Goal: Information Seeking & Learning: Learn about a topic

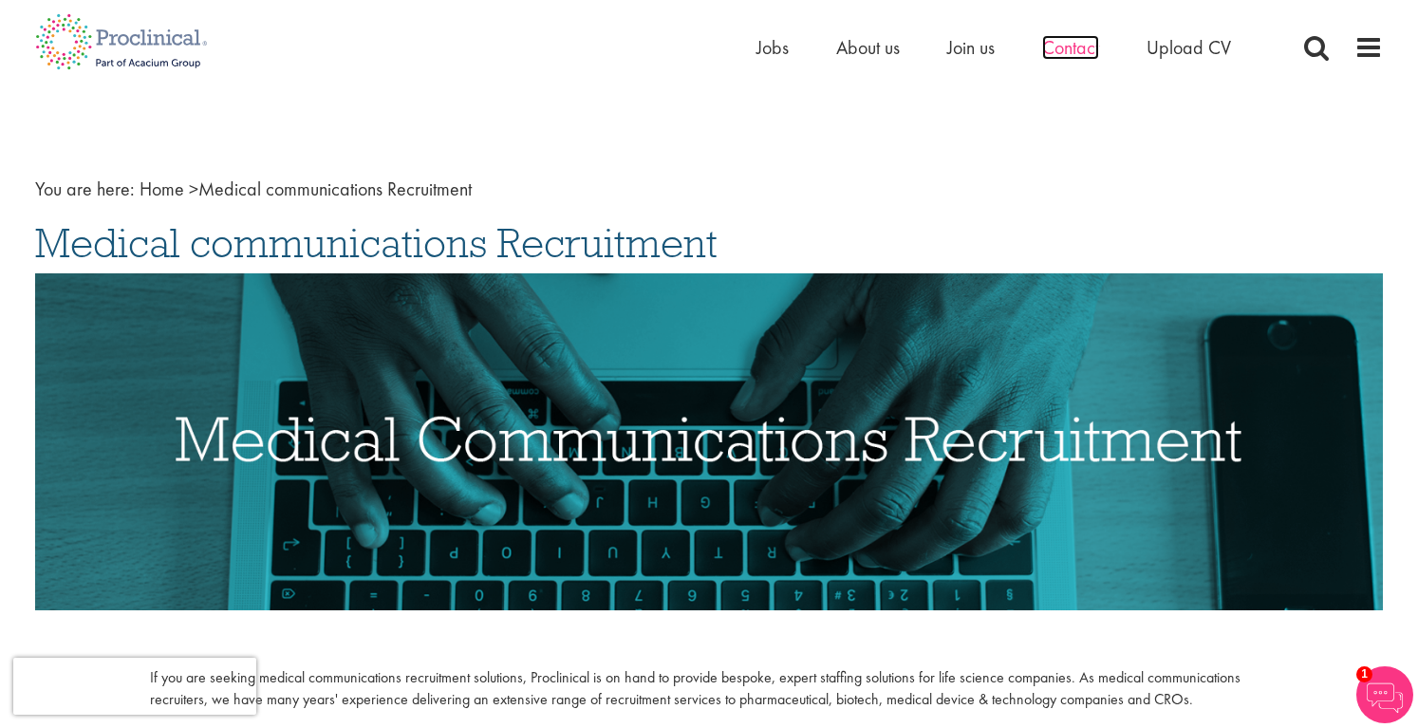
click at [1091, 51] on span "Contact" at bounding box center [1070, 47] width 57 height 25
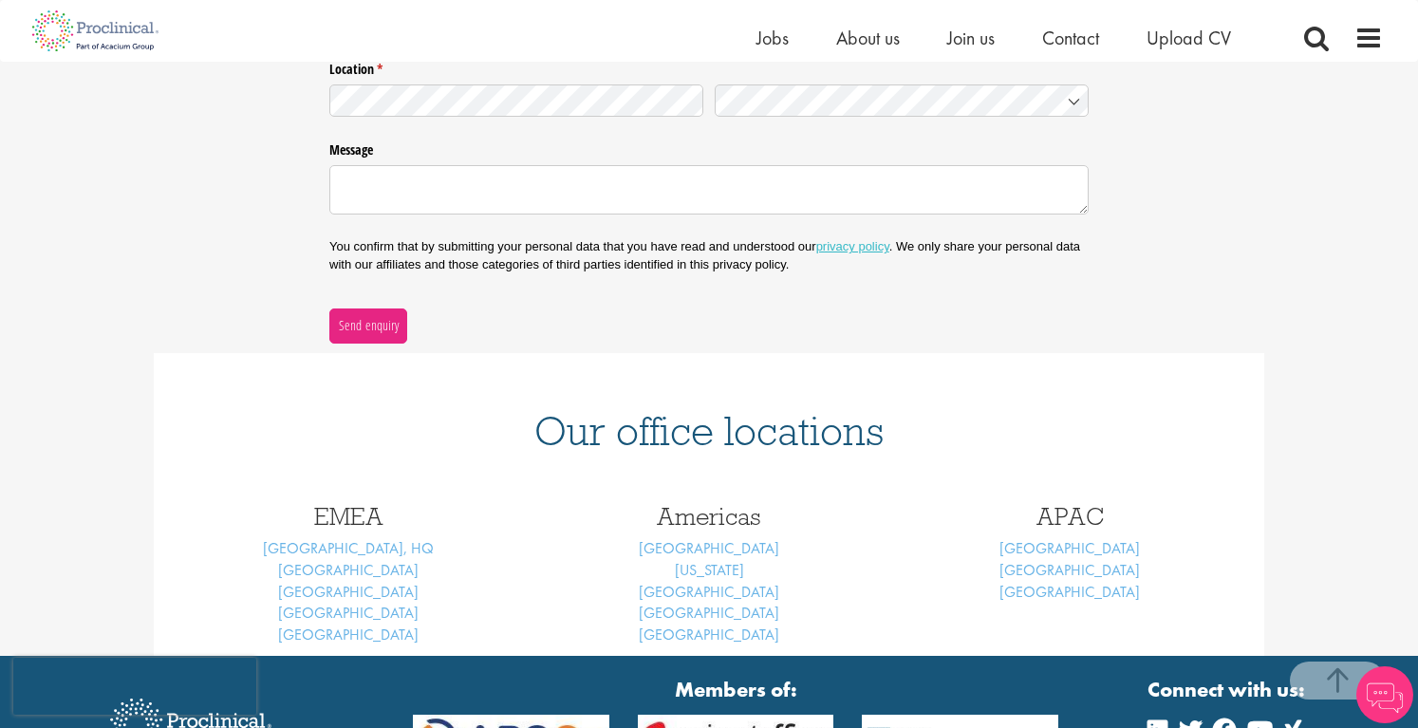
scroll to position [591, 0]
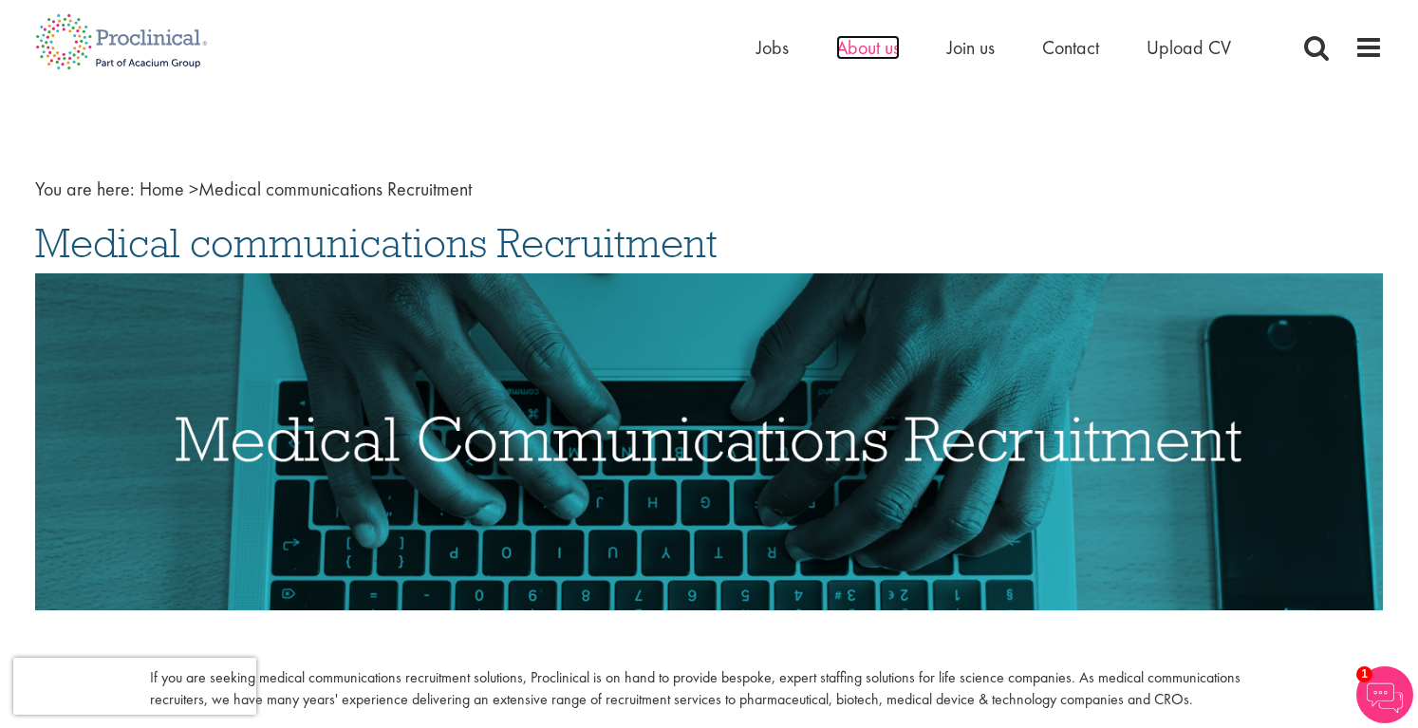
click at [887, 53] on span "About us" at bounding box center [868, 47] width 64 height 25
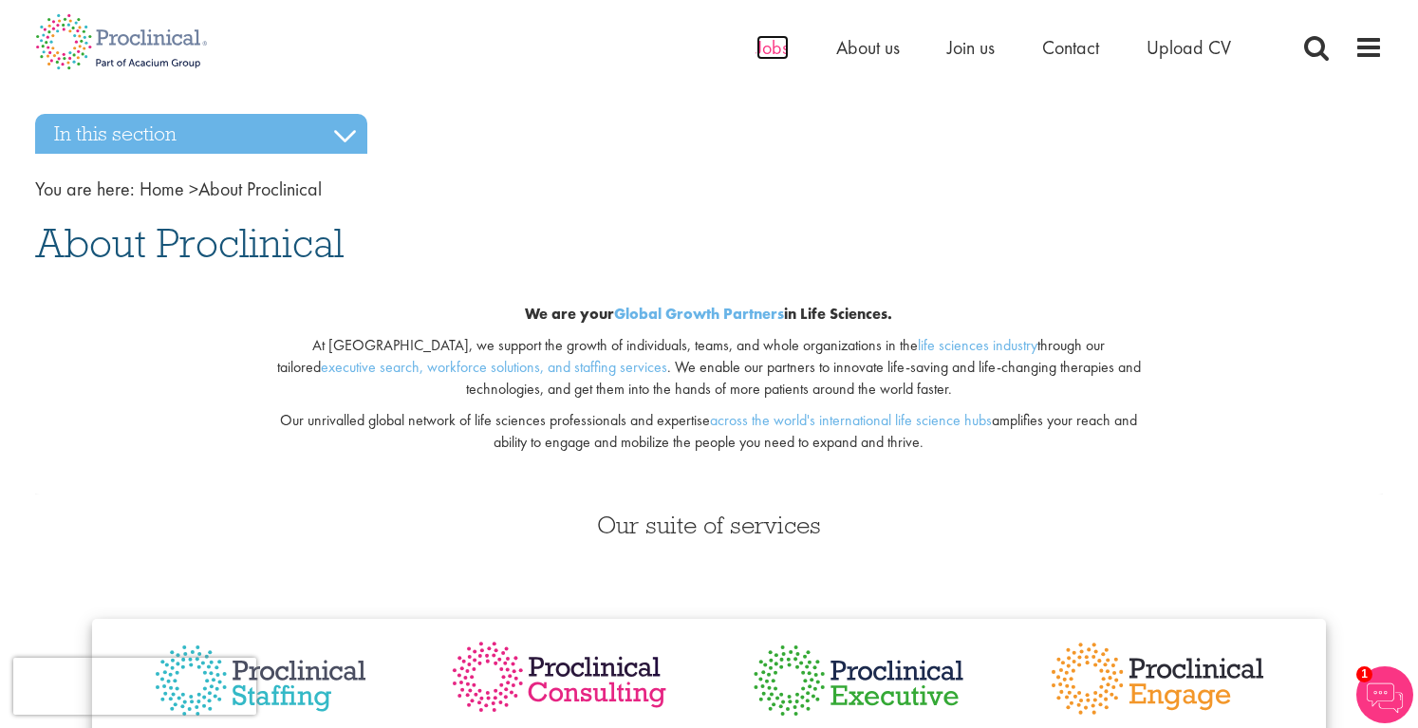
click at [781, 50] on span "Jobs" at bounding box center [772, 47] width 32 height 25
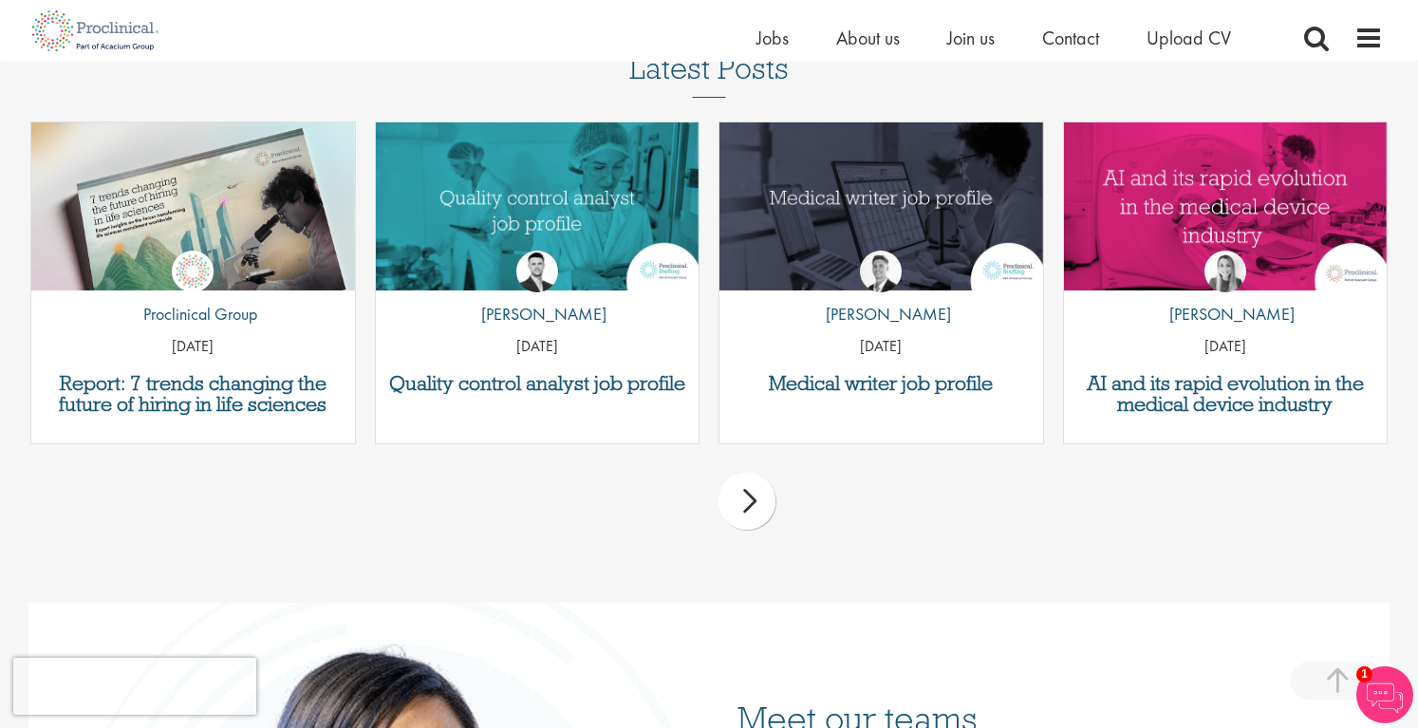
scroll to position [2356, 0]
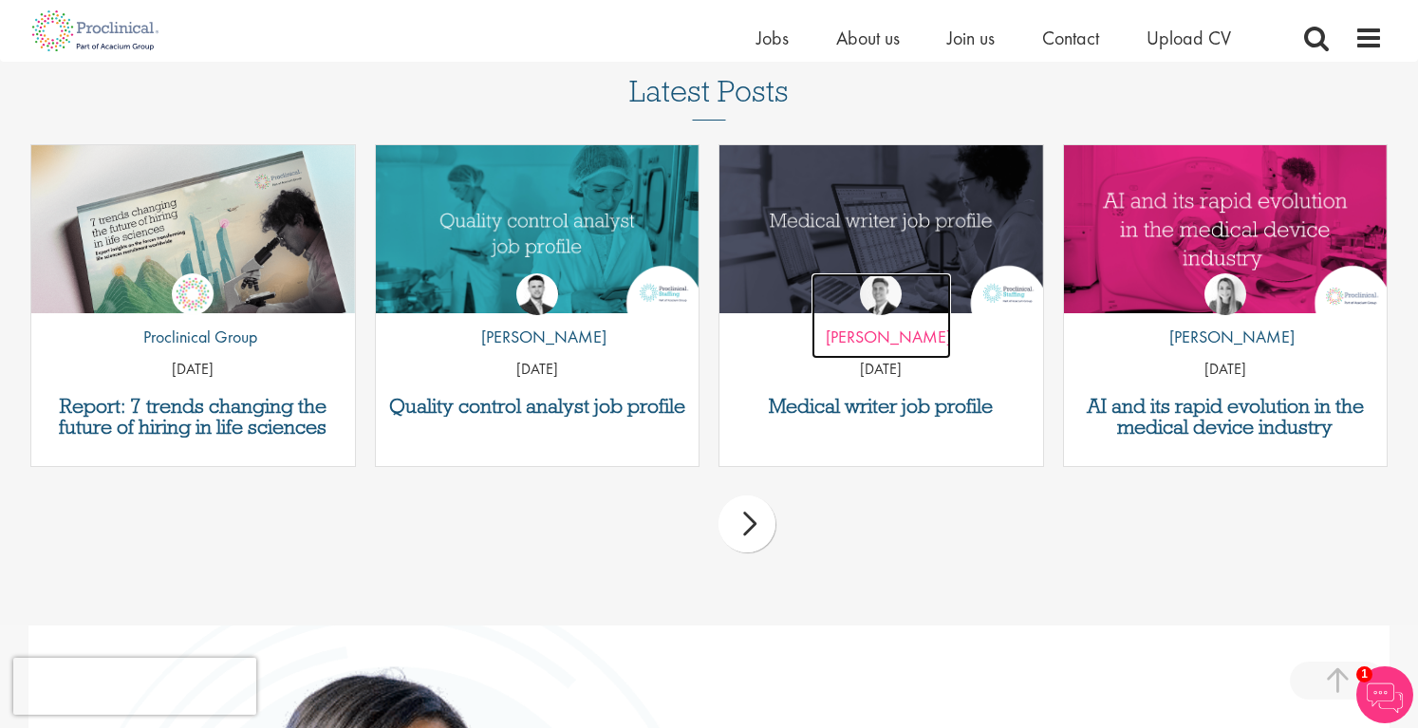
click at [891, 335] on p "by [PERSON_NAME]" at bounding box center [881, 337] width 140 height 25
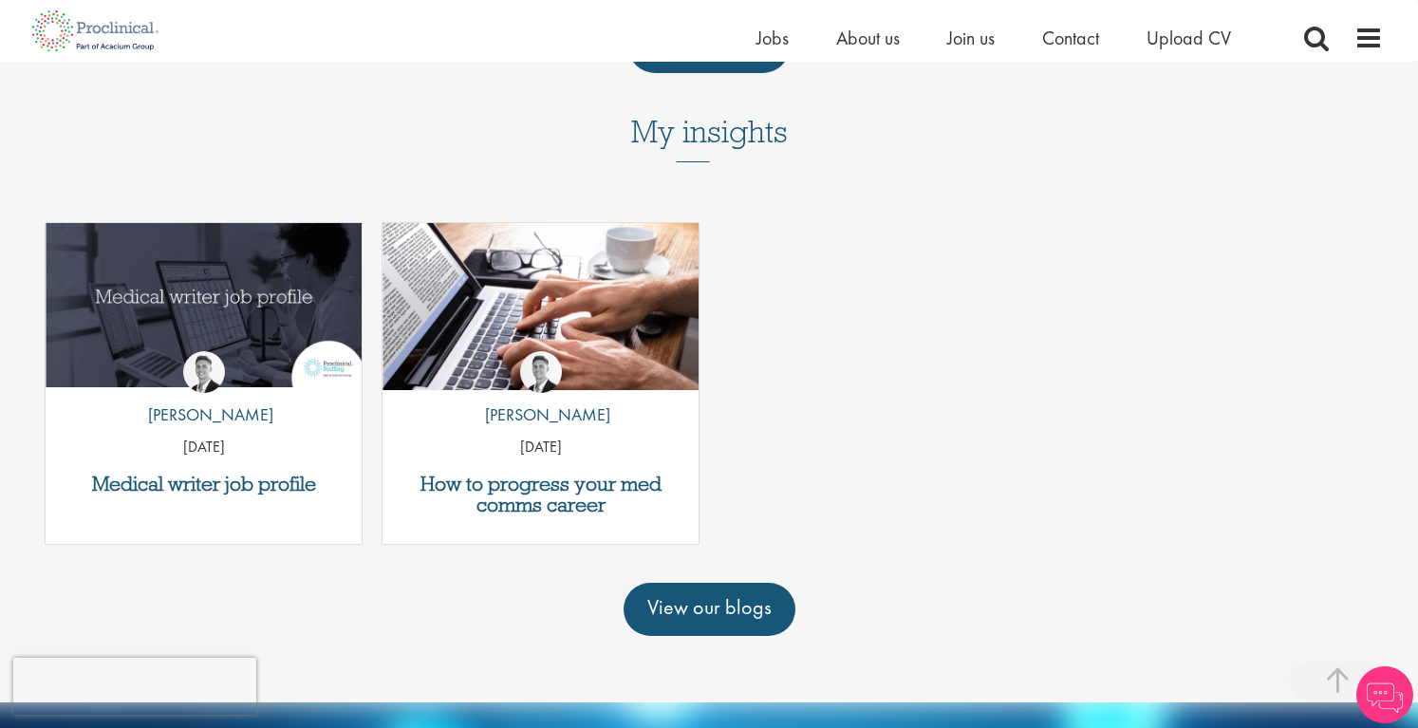
scroll to position [1481, 0]
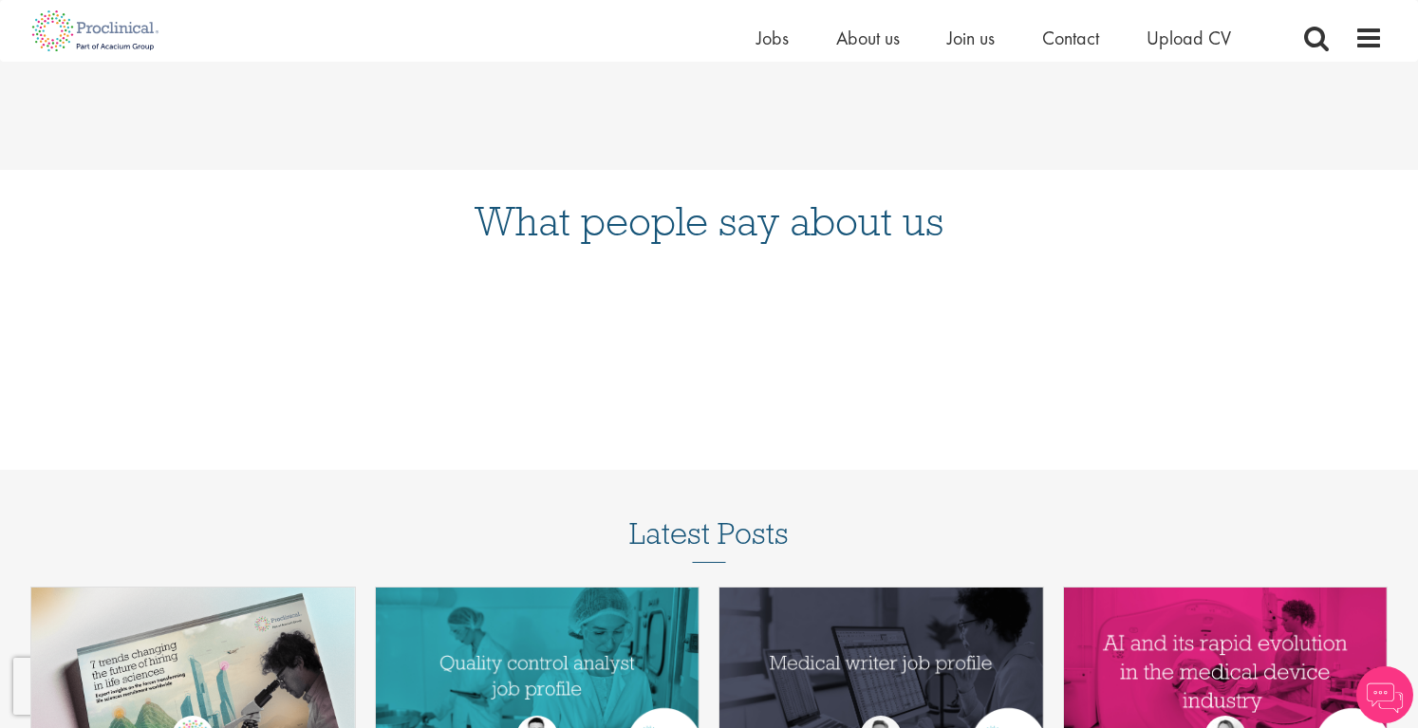
scroll to position [2837, 0]
